Goal: Information Seeking & Learning: Learn about a topic

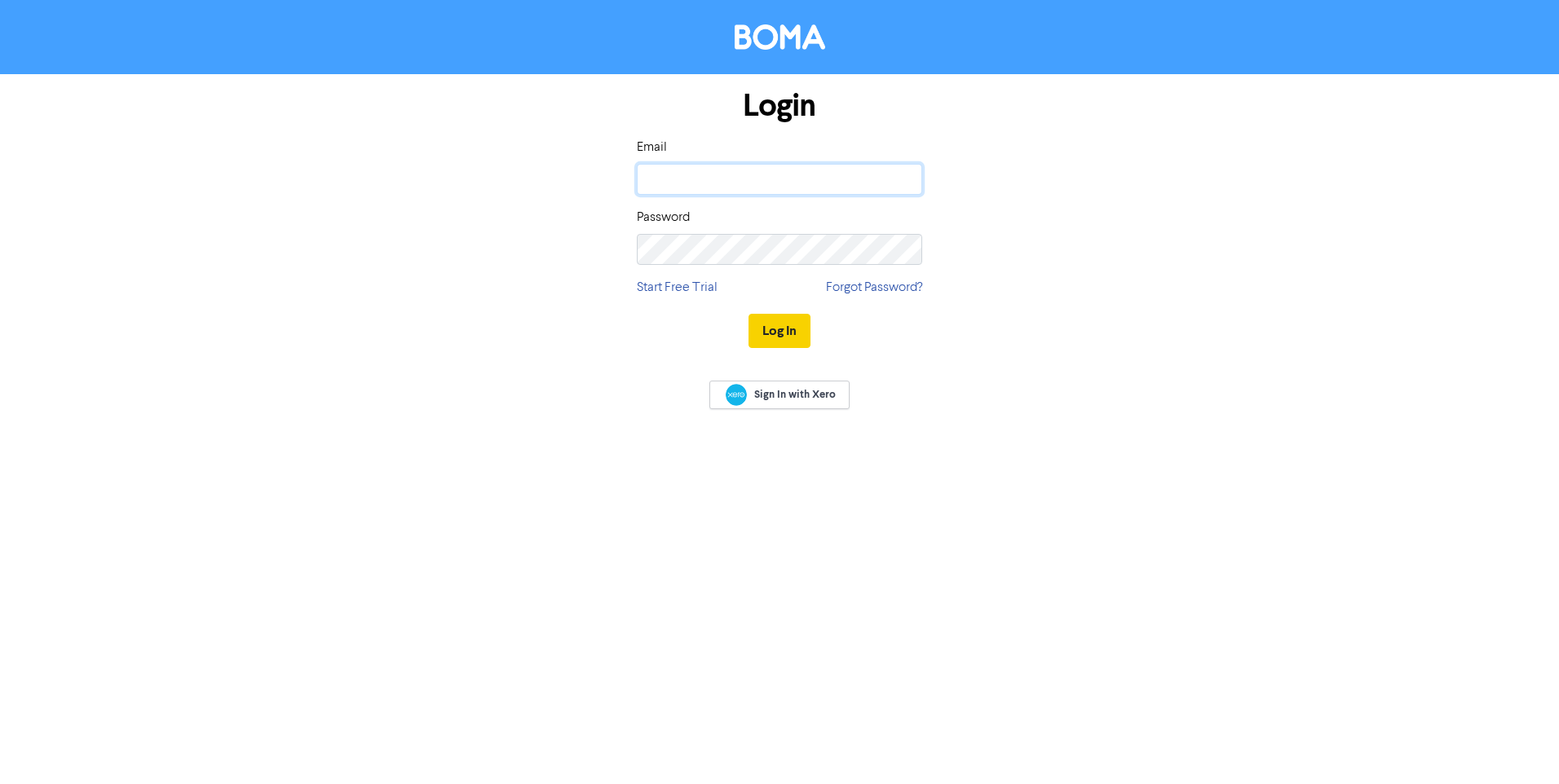
type input "stevenbourne@chartwellpractice.com"
click at [792, 331] on button "Log In" at bounding box center [779, 330] width 62 height 34
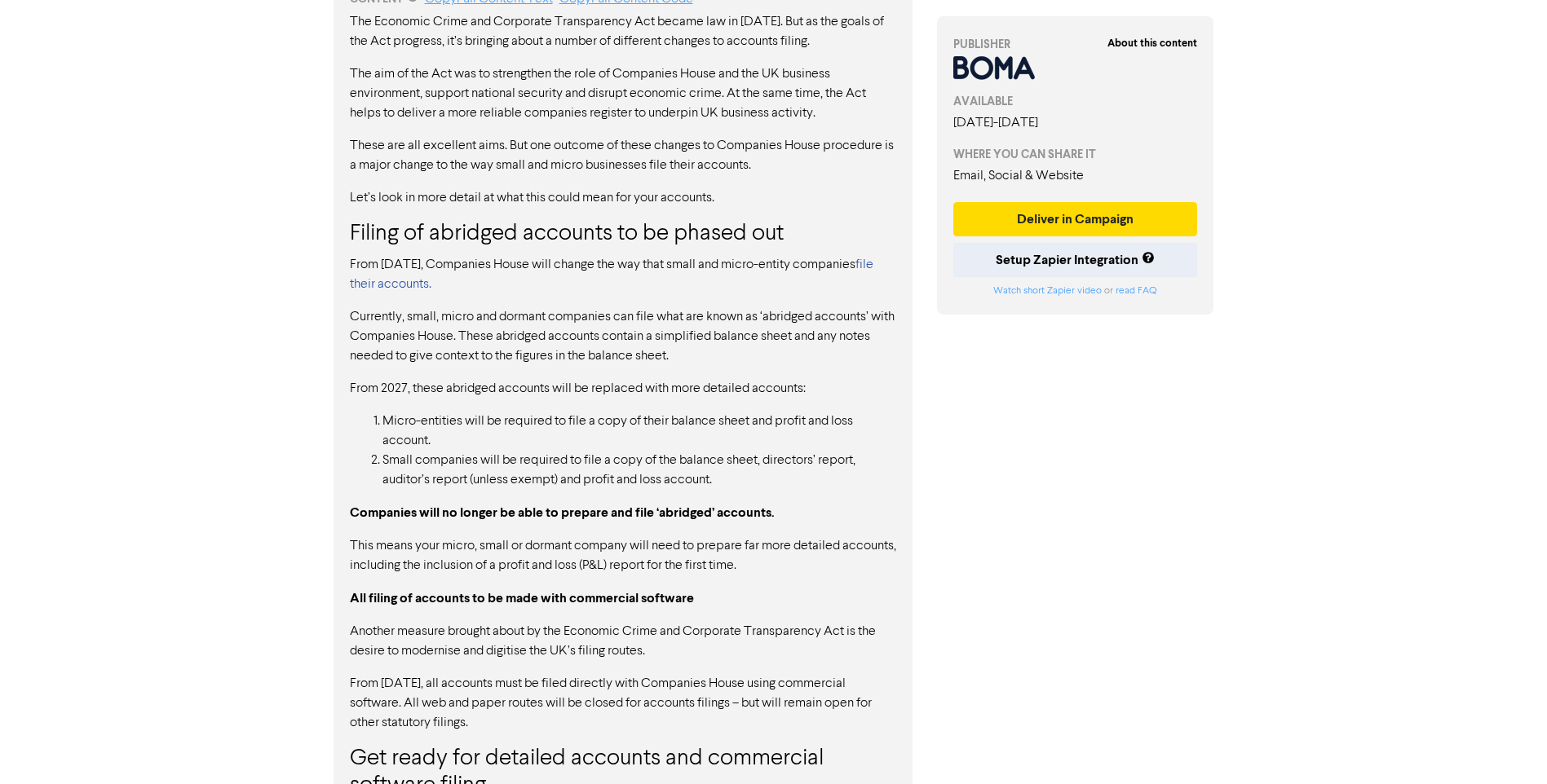
scroll to position [1094, 0]
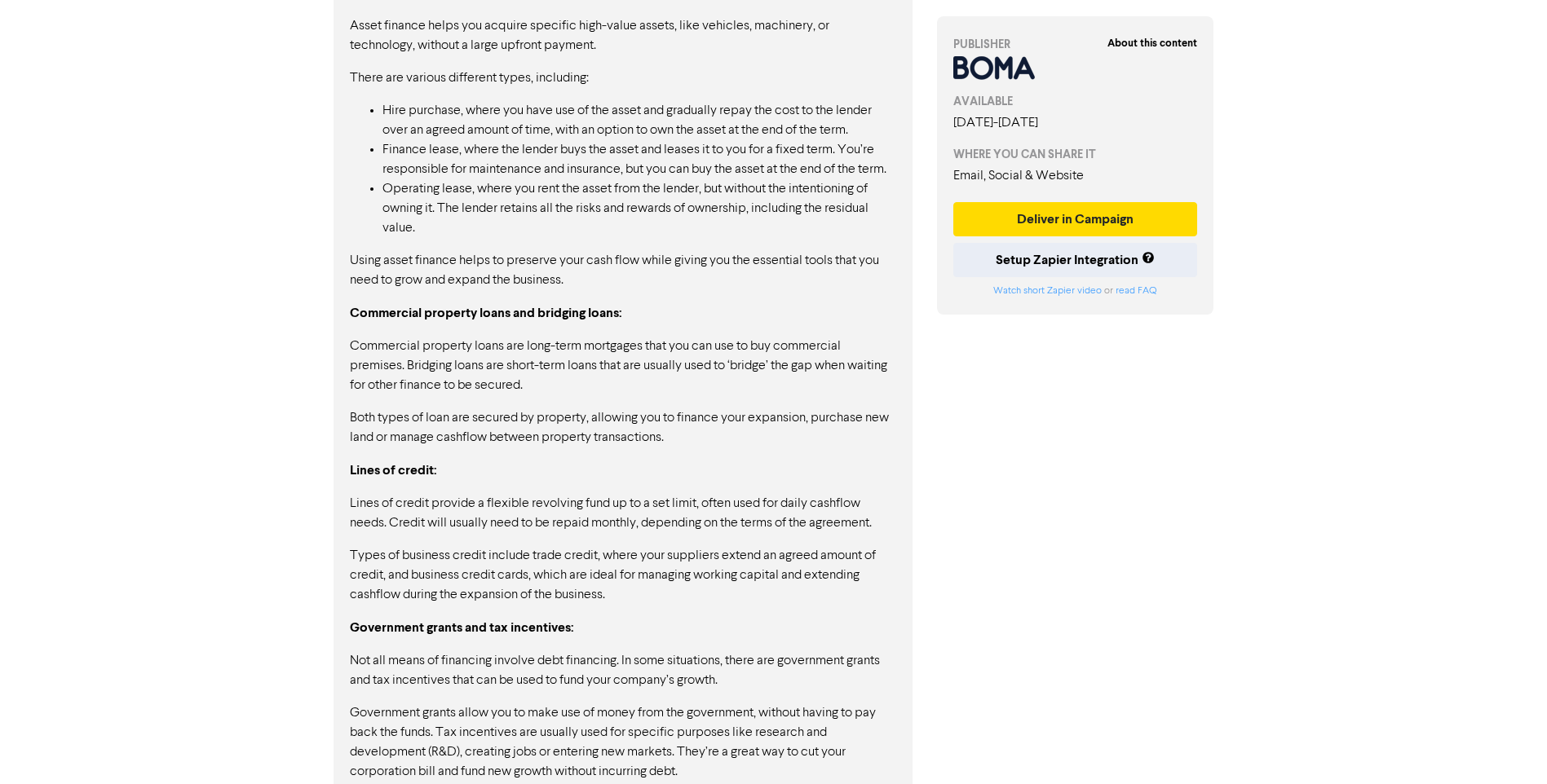
scroll to position [2146, 0]
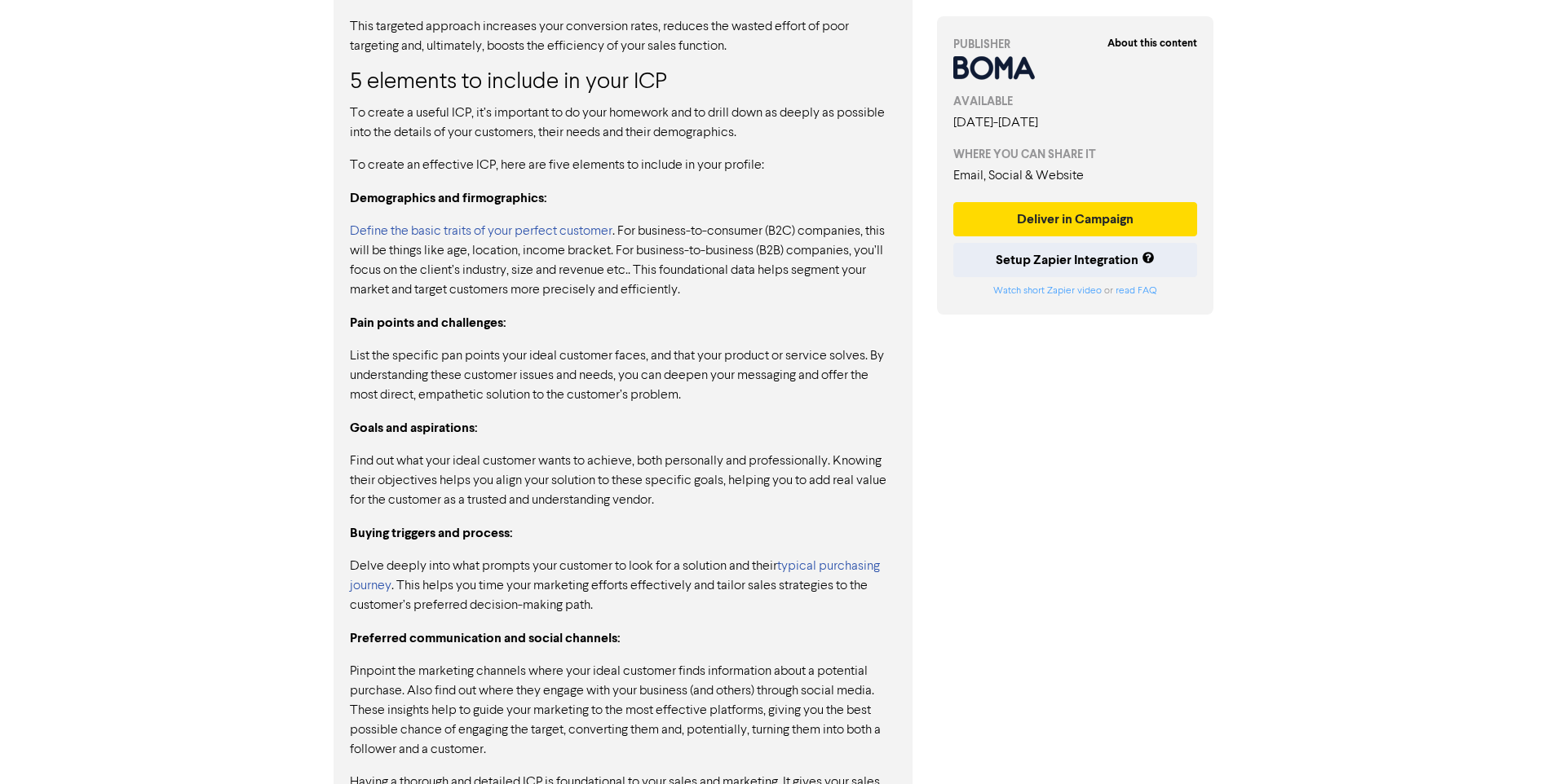
scroll to position [1381, 0]
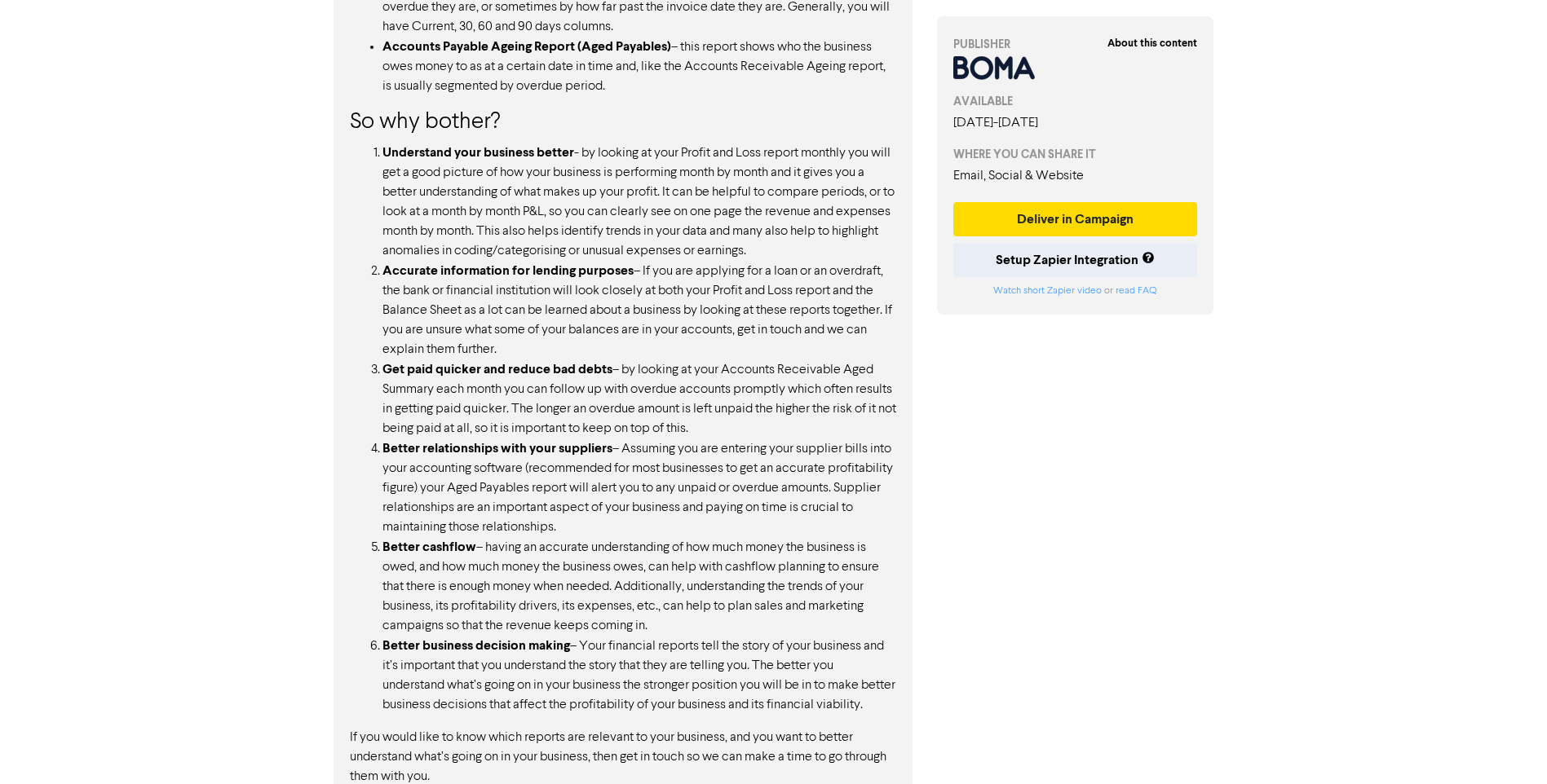
scroll to position [1467, 0]
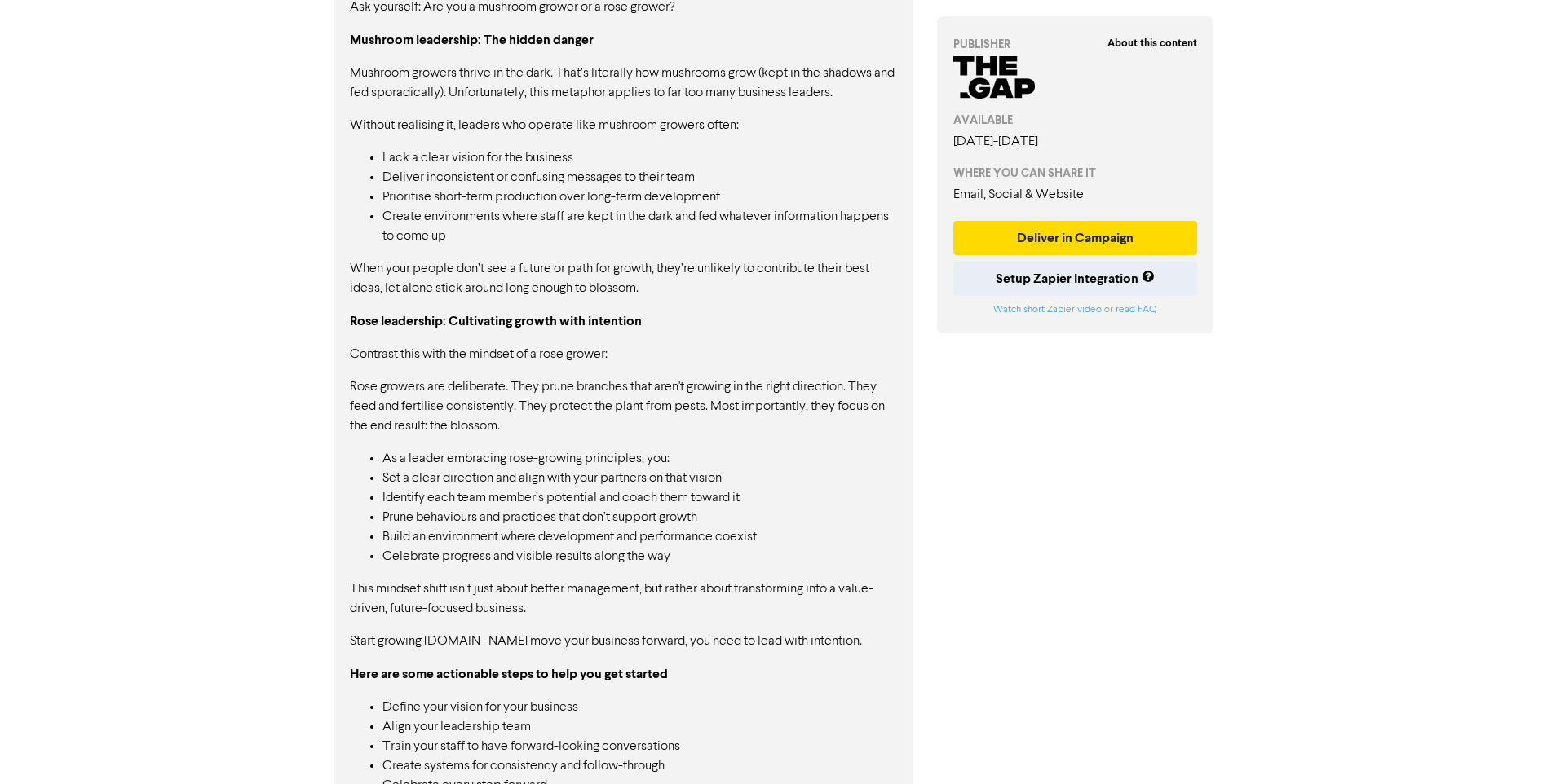
scroll to position [1019, 0]
